Goal: Task Accomplishment & Management: Complete application form

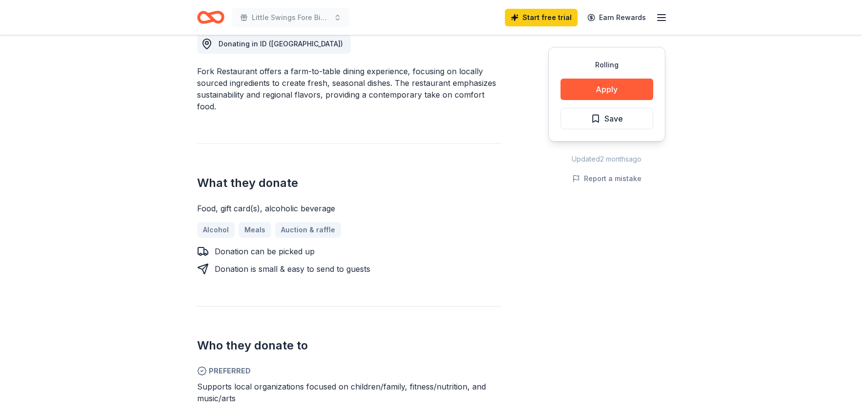
scroll to position [348, 0]
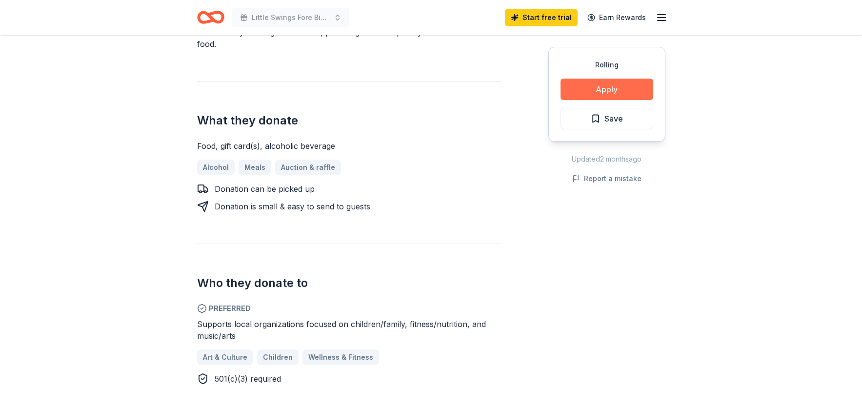
click at [597, 86] on button "Apply" at bounding box center [607, 89] width 93 height 21
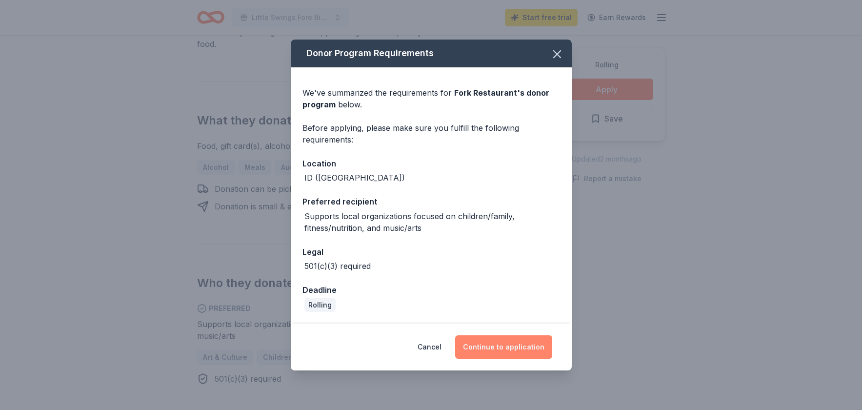
click at [522, 342] on button "Continue to application" at bounding box center [503, 346] width 97 height 23
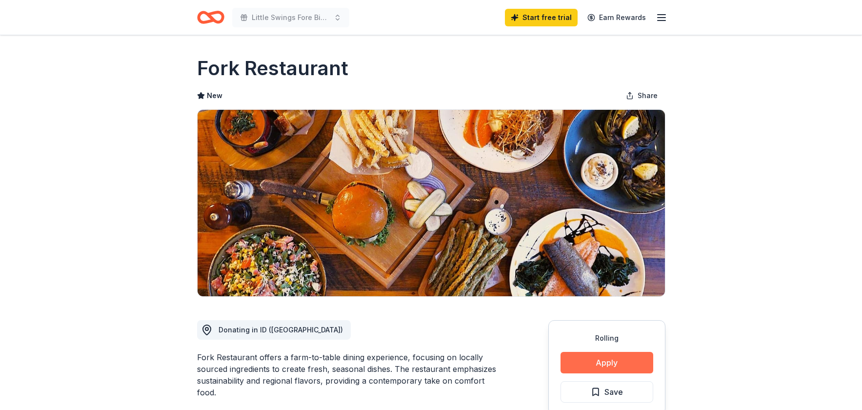
click at [585, 360] on button "Apply" at bounding box center [607, 362] width 93 height 21
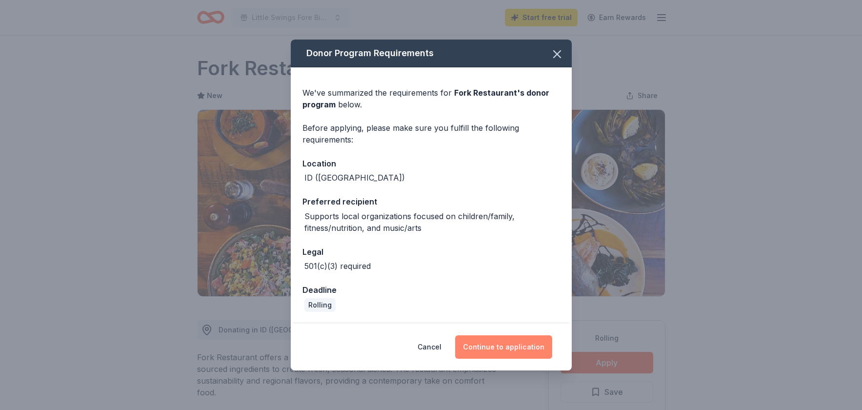
click at [539, 347] on button "Continue to application" at bounding box center [503, 346] width 97 height 23
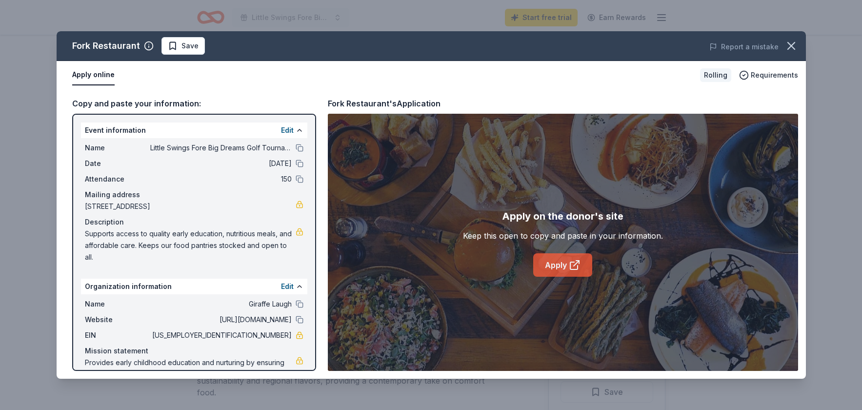
click at [561, 262] on link "Apply" at bounding box center [562, 264] width 59 height 23
